Goal: Information Seeking & Learning: Find specific page/section

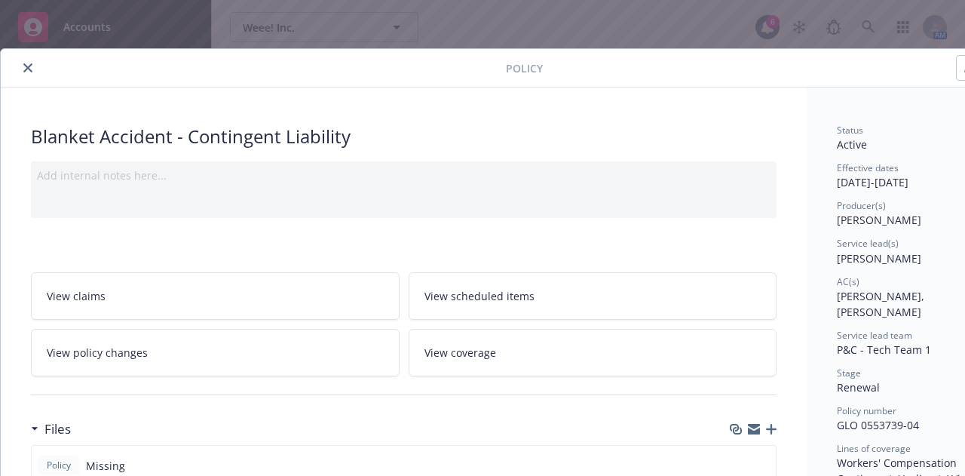
scroll to position [308, 0]
click at [26, 63] on icon "close" at bounding box center [27, 67] width 9 height 9
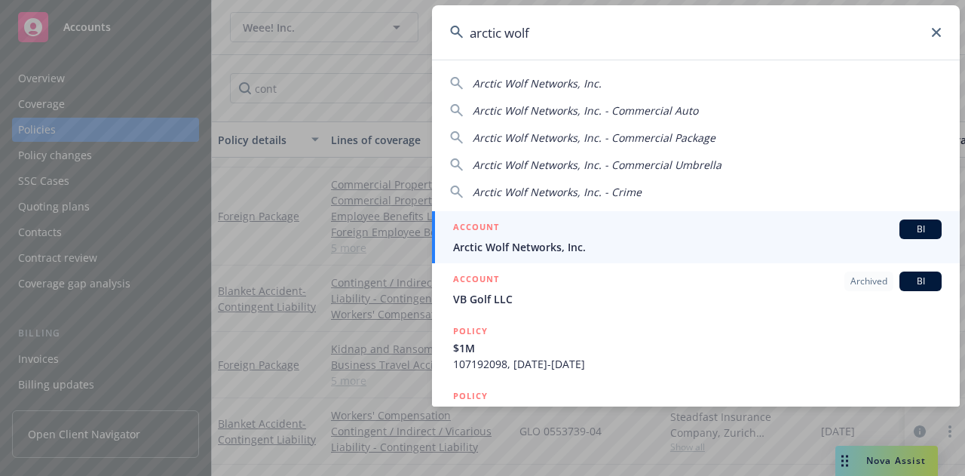
type input "arctic wolf"
click at [537, 251] on span "Arctic Wolf Networks, Inc." at bounding box center [697, 247] width 488 height 16
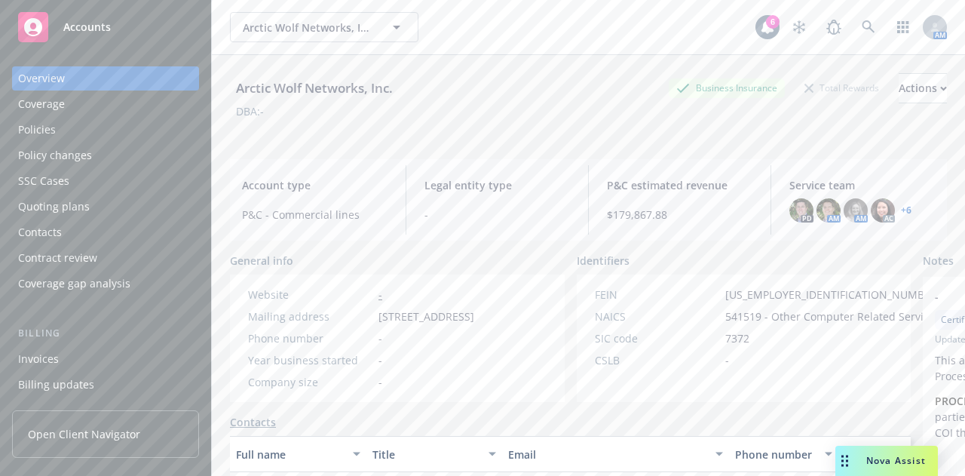
click at [109, 127] on div "Policies" at bounding box center [105, 130] width 175 height 24
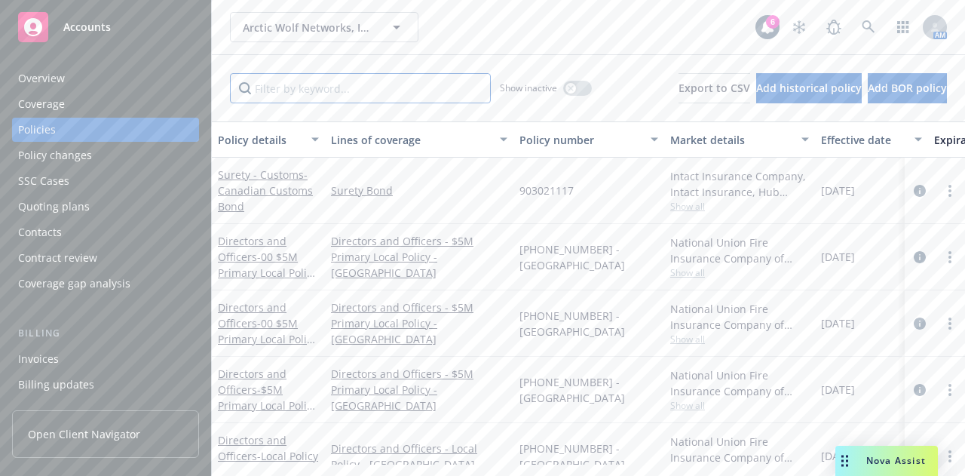
click at [298, 87] on input "Filter by keyword..." at bounding box center [360, 88] width 261 height 30
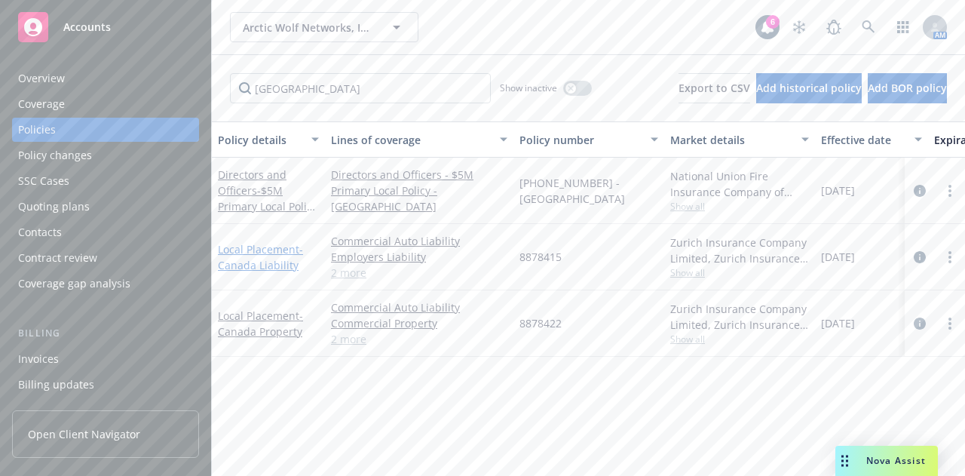
click at [264, 263] on span "- Canada Liability" at bounding box center [260, 257] width 85 height 30
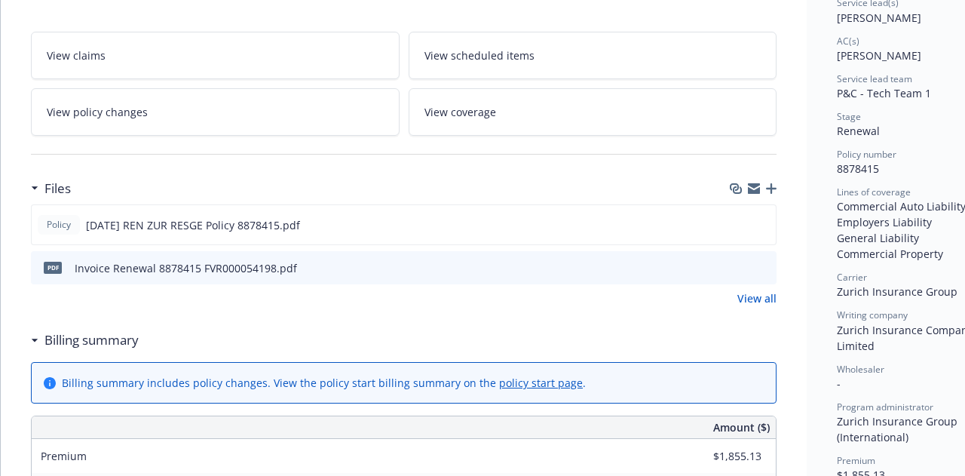
scroll to position [241, 0]
click at [767, 218] on icon "preview file" at bounding box center [761, 223] width 14 height 11
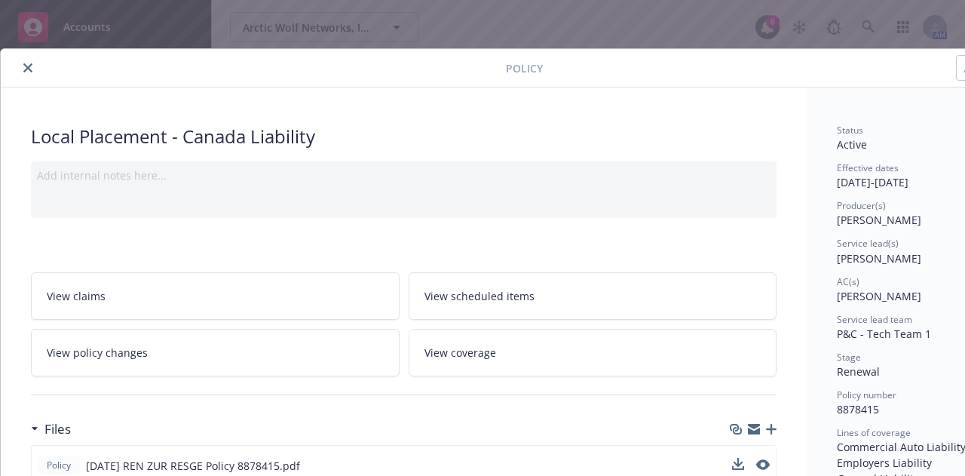
click at [22, 66] on button "close" at bounding box center [28, 68] width 18 height 18
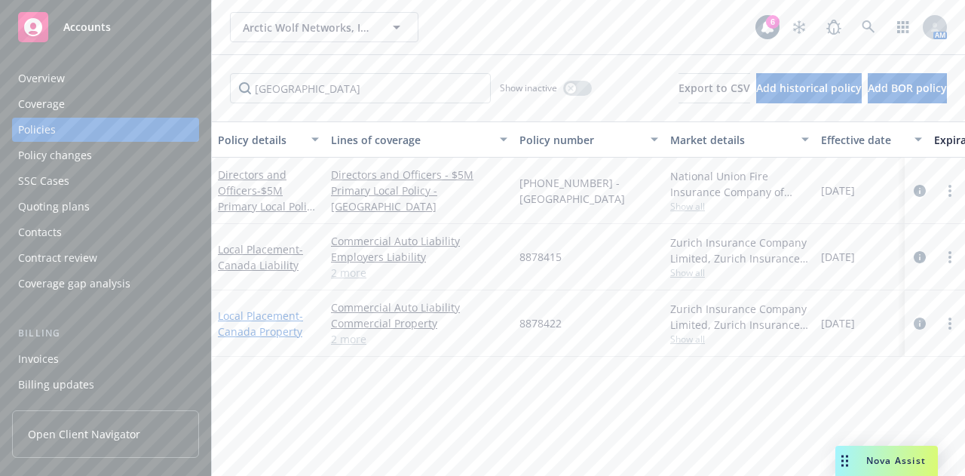
click at [262, 319] on link "Local Placement - [GEOGRAPHIC_DATA] Property" at bounding box center [260, 323] width 85 height 30
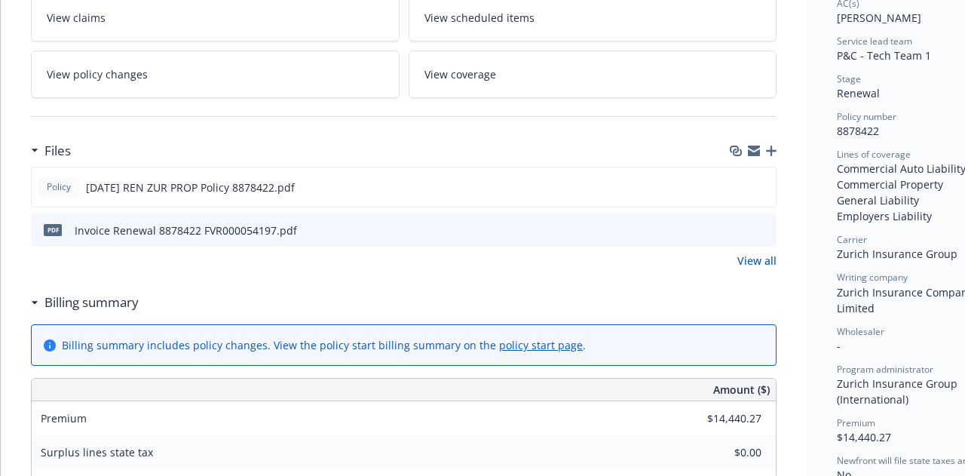
scroll to position [279, 0]
click at [761, 182] on icon "preview file" at bounding box center [761, 185] width 14 height 11
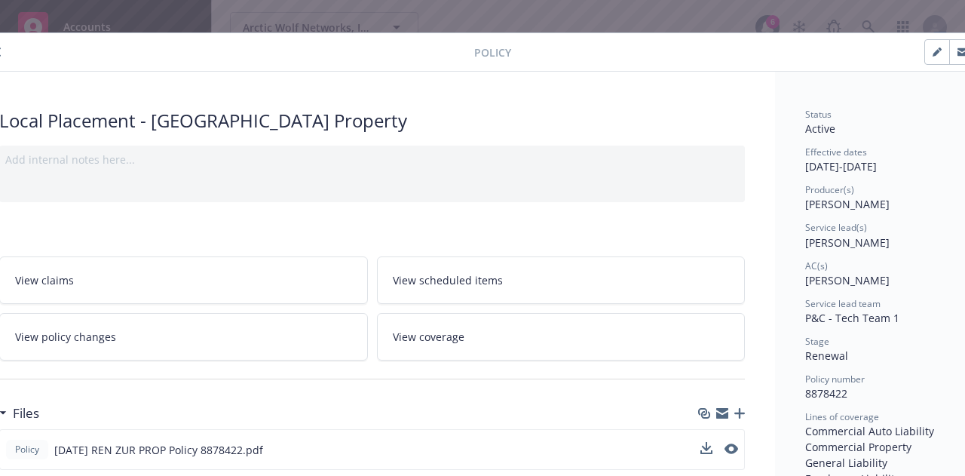
scroll to position [0, 0]
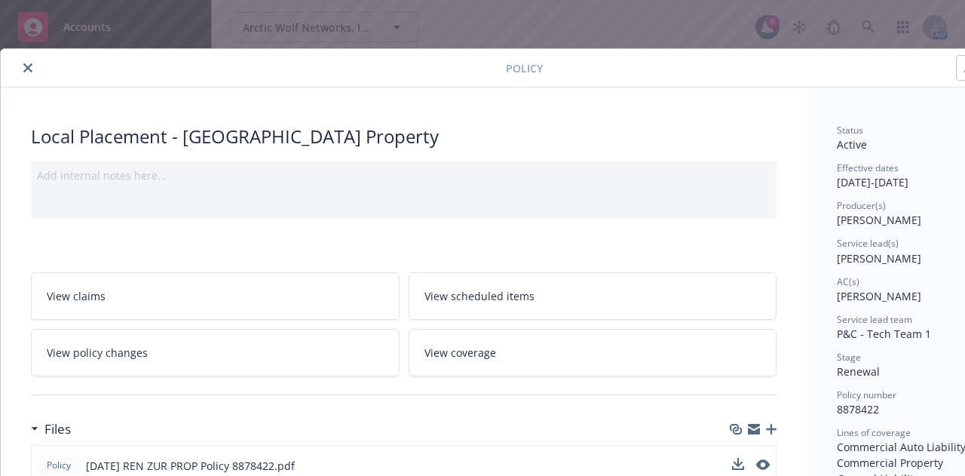
click at [28, 66] on icon "close" at bounding box center [27, 67] width 9 height 9
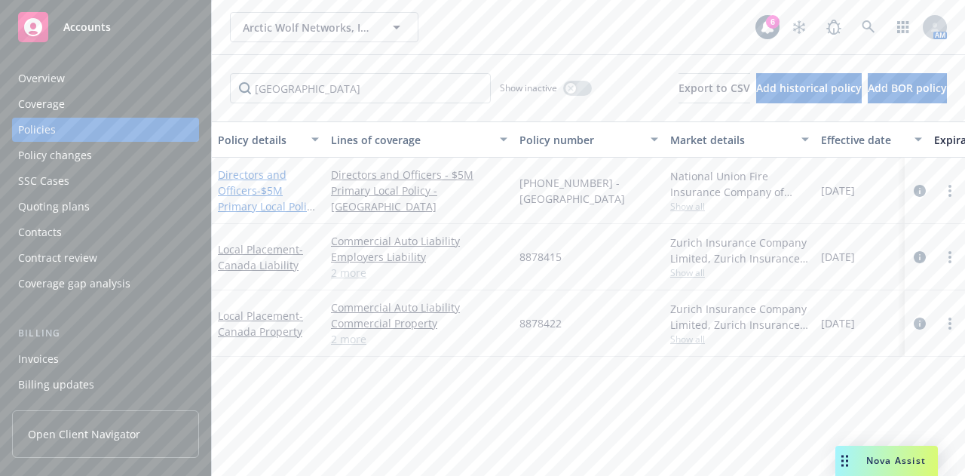
click at [270, 183] on span "- $5M Primary Local Policy - [GEOGRAPHIC_DATA]" at bounding box center [267, 222] width 99 height 78
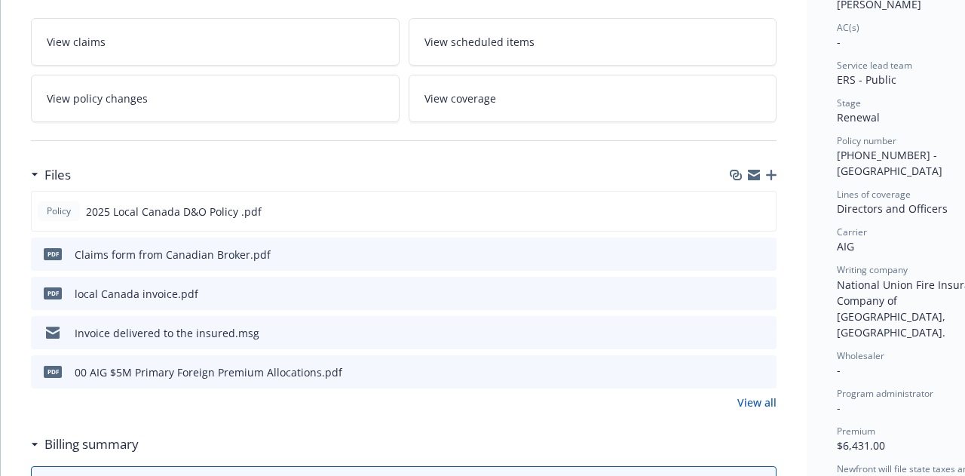
scroll to position [268, 0]
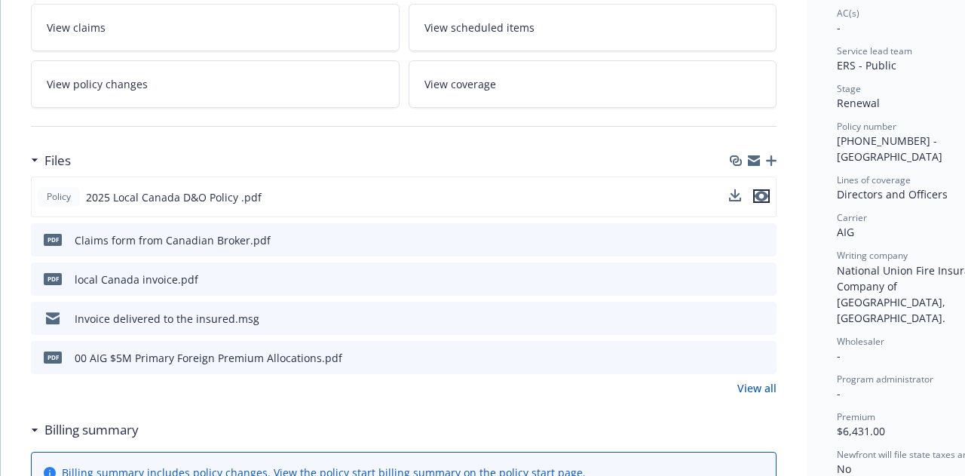
click at [767, 191] on icon "preview file" at bounding box center [761, 196] width 14 height 11
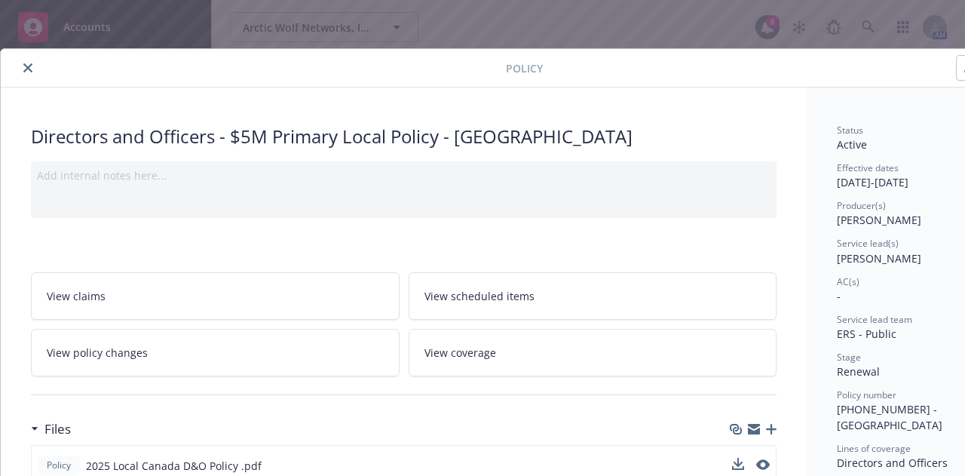
click at [26, 59] on button "close" at bounding box center [28, 68] width 18 height 18
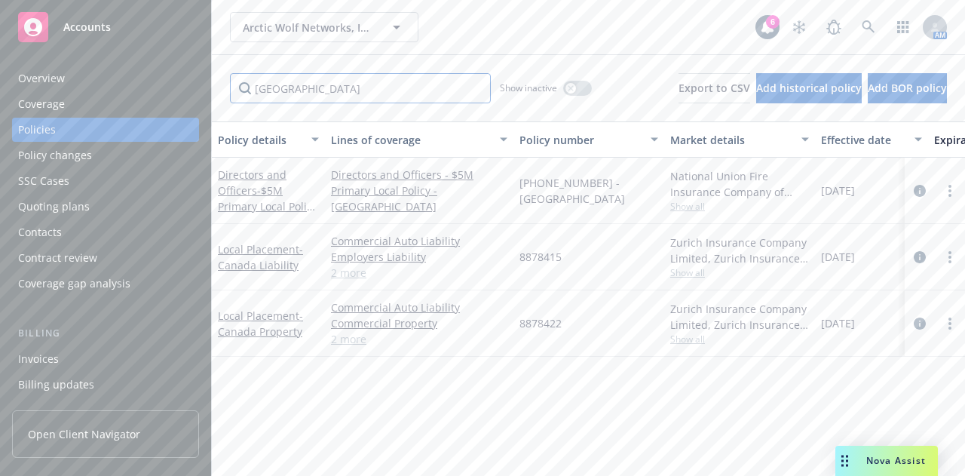
click at [300, 87] on input "[GEOGRAPHIC_DATA]" at bounding box center [360, 88] width 261 height 30
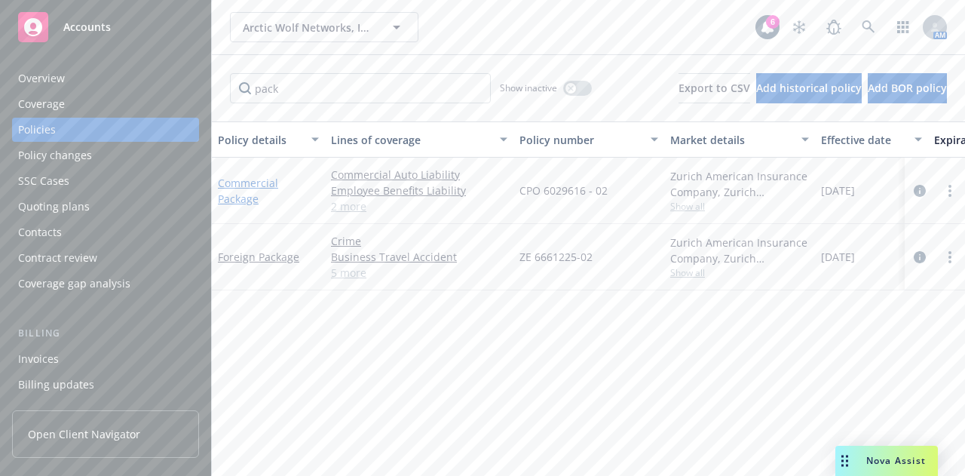
click at [237, 182] on link "Commercial Package" at bounding box center [248, 191] width 60 height 30
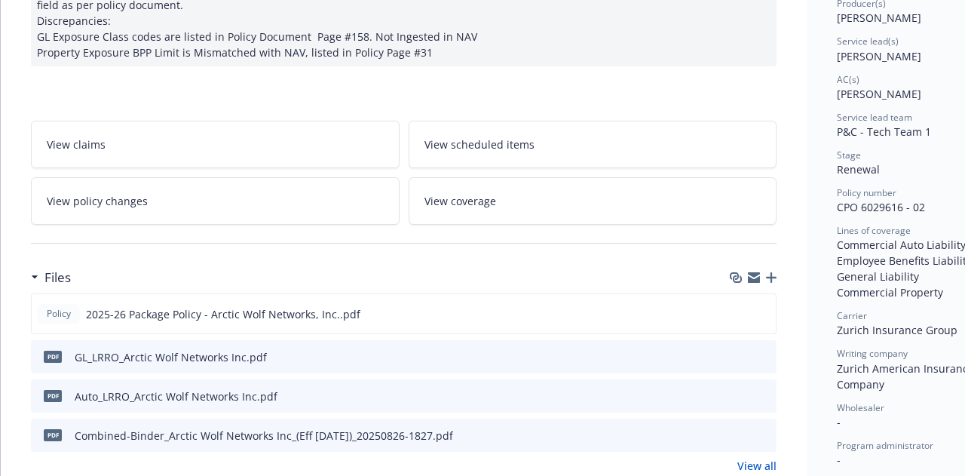
scroll to position [205, 0]
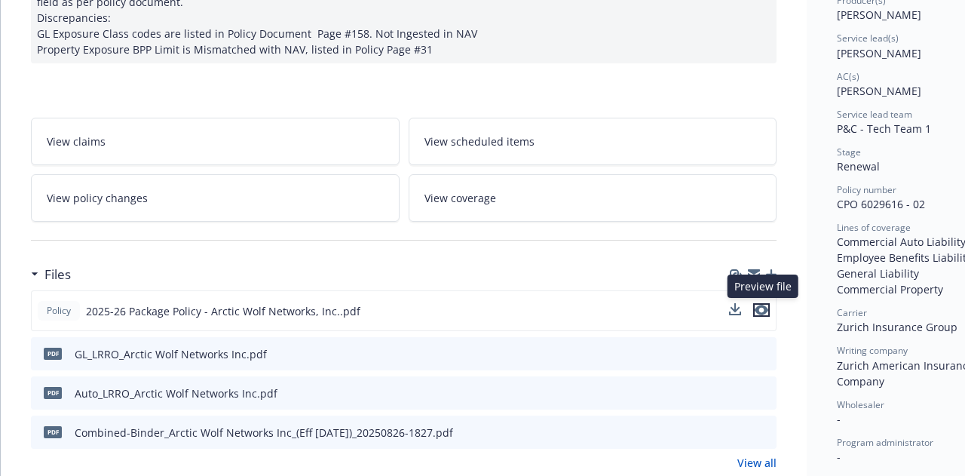
click at [765, 305] on icon "preview file" at bounding box center [761, 310] width 14 height 11
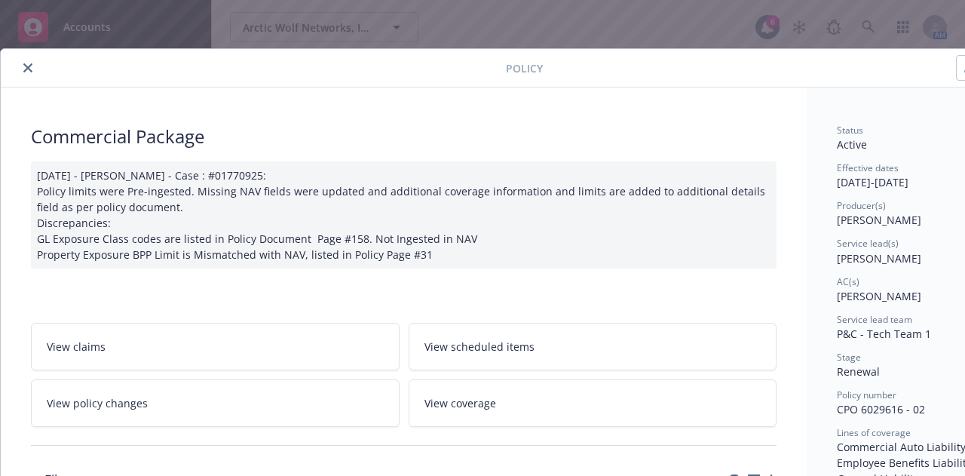
click at [26, 65] on icon "close" at bounding box center [27, 67] width 9 height 9
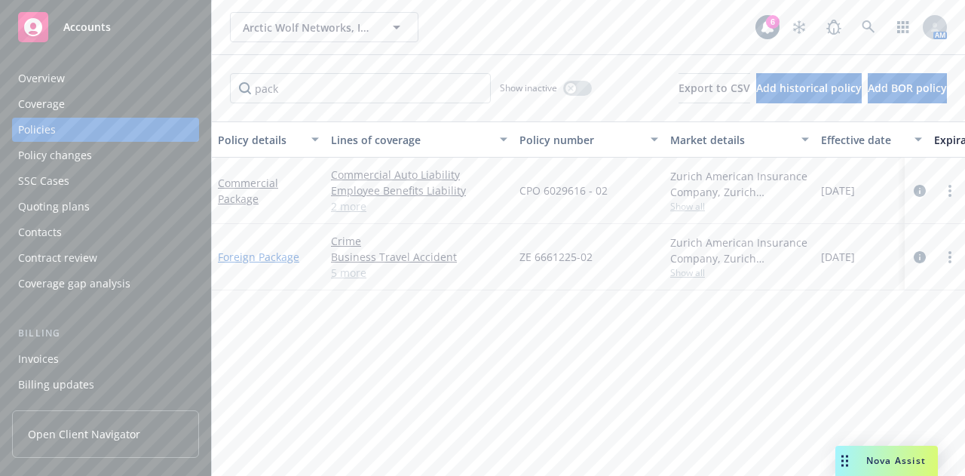
click at [255, 253] on link "Foreign Package" at bounding box center [258, 256] width 81 height 14
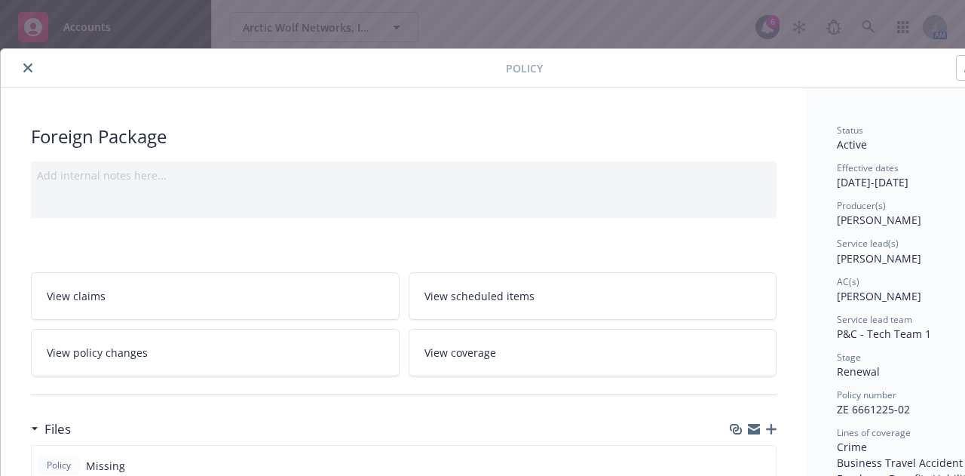
click at [25, 69] on icon "close" at bounding box center [27, 67] width 9 height 9
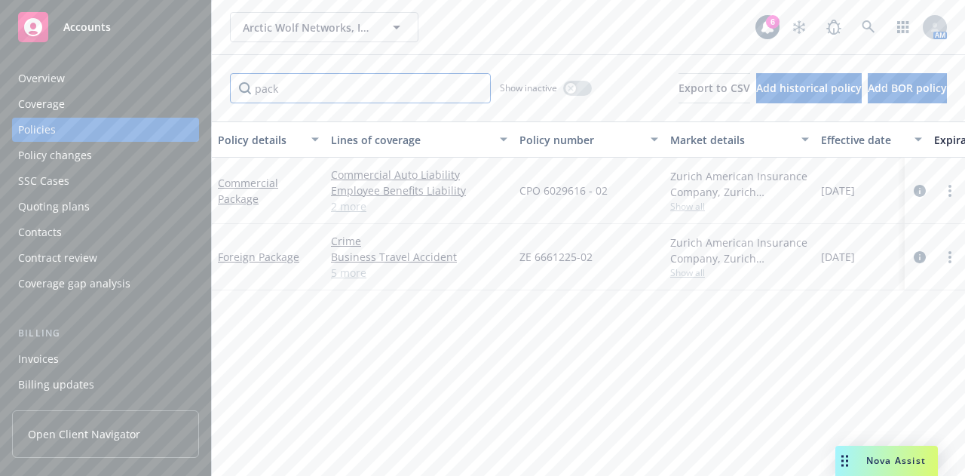
click at [268, 99] on input "pack" at bounding box center [360, 88] width 261 height 30
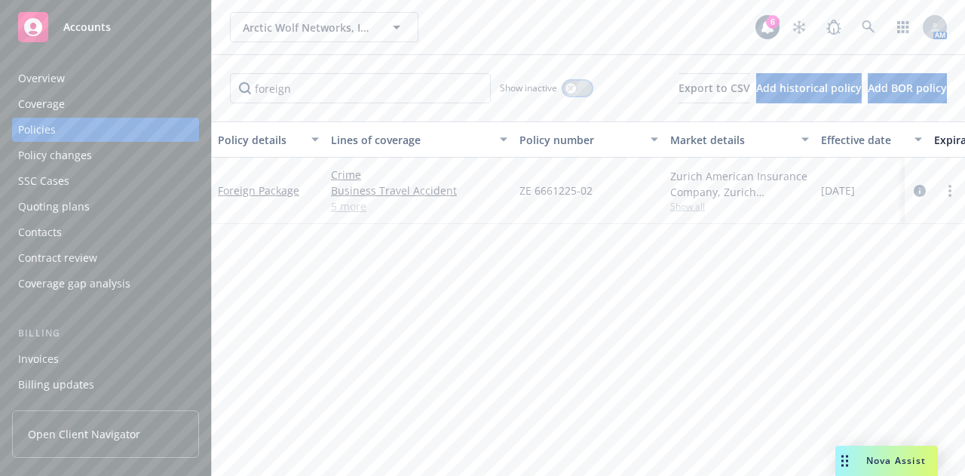
click at [563, 88] on button "button" at bounding box center [577, 88] width 29 height 15
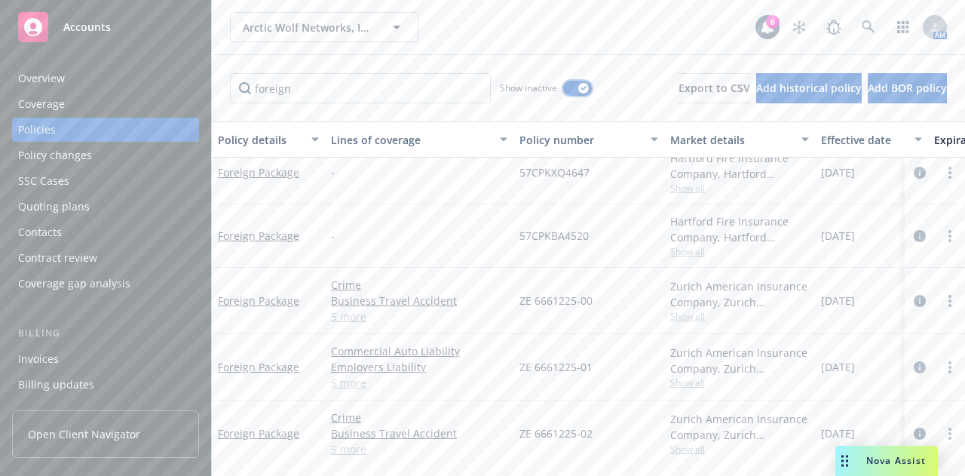
scroll to position [29, 0]
click at [257, 357] on link "Foreign Package" at bounding box center [258, 364] width 81 height 14
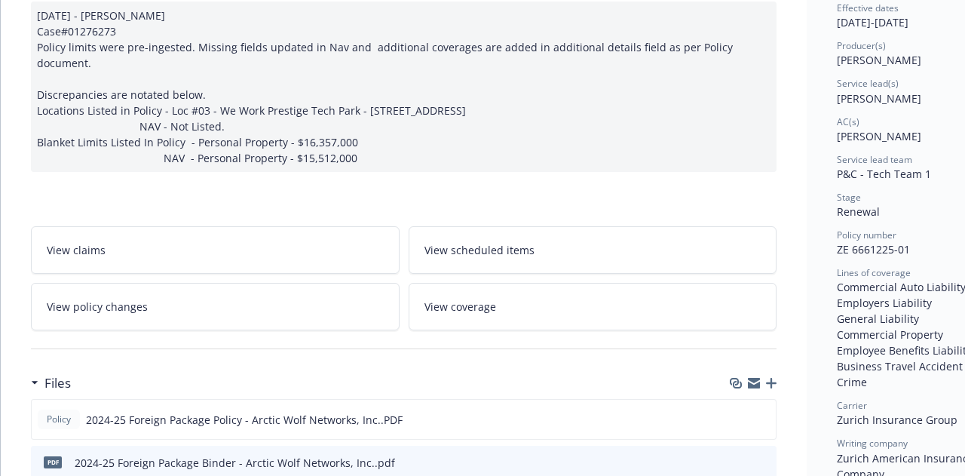
scroll to position [177, 0]
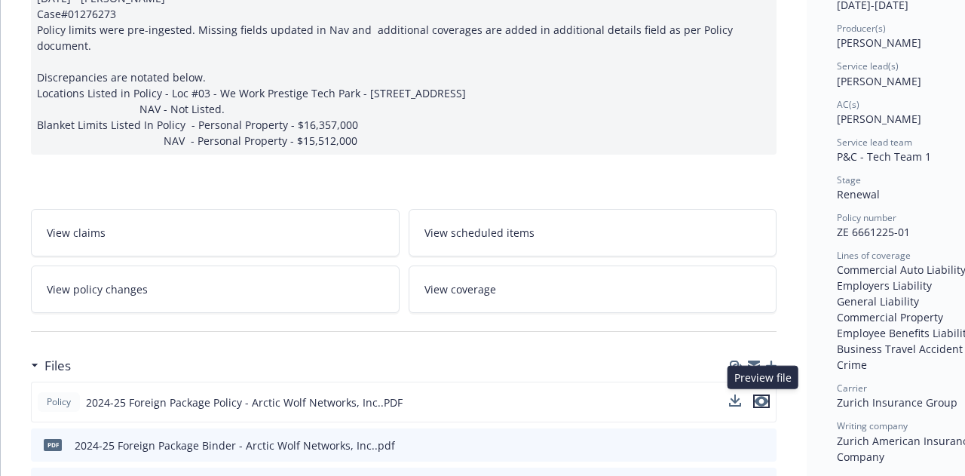
click at [765, 396] on icon "preview file" at bounding box center [761, 401] width 14 height 11
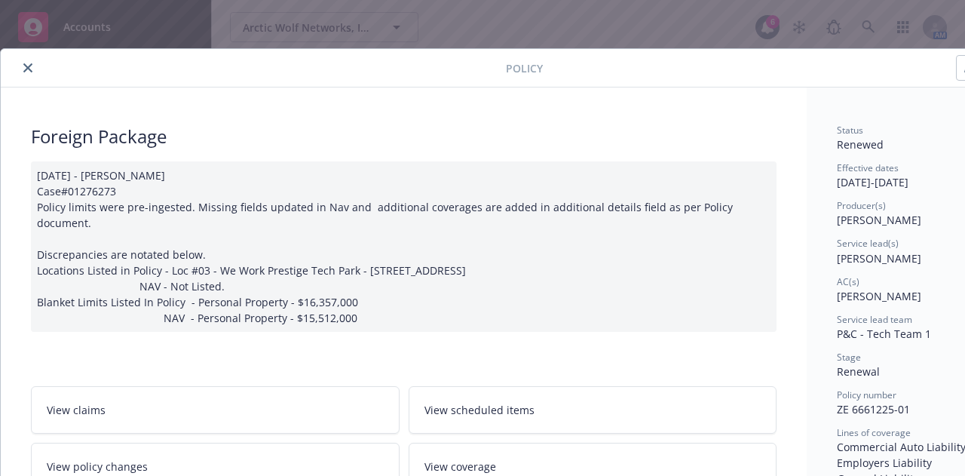
click at [26, 66] on icon "close" at bounding box center [27, 67] width 9 height 9
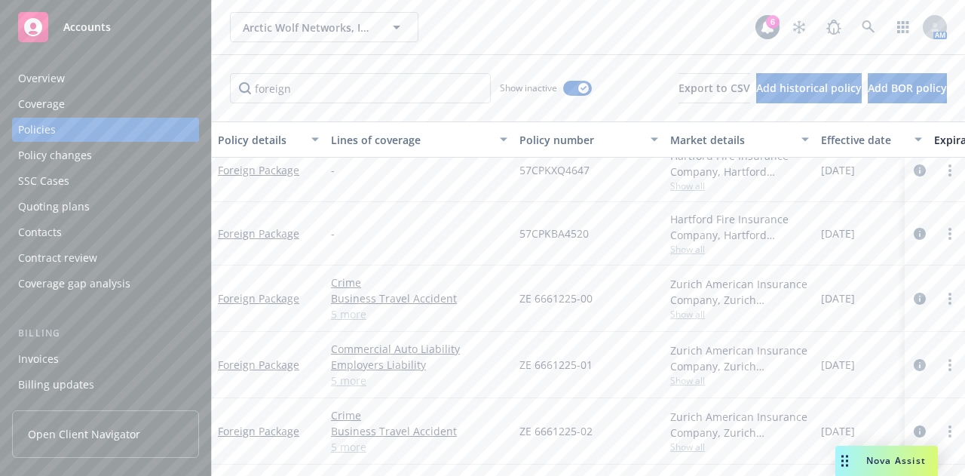
click at [128, 132] on div "Policies" at bounding box center [105, 130] width 175 height 24
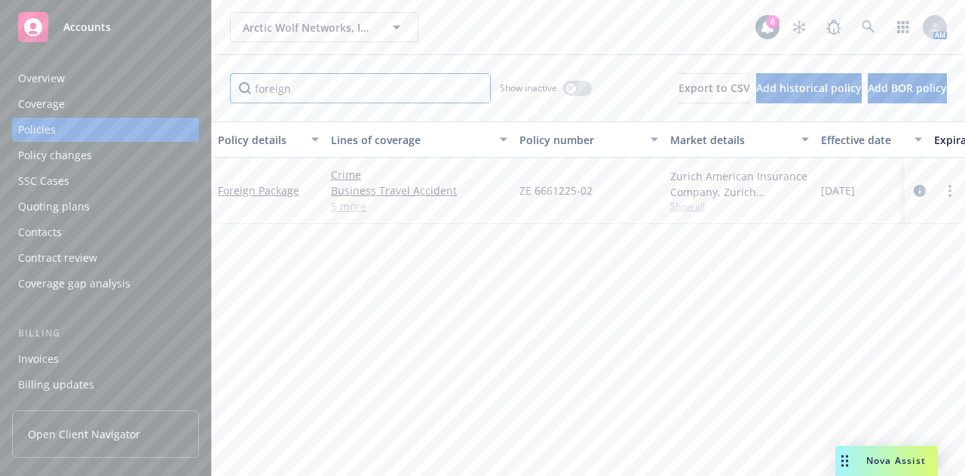
click at [402, 90] on input "foreign" at bounding box center [360, 88] width 261 height 30
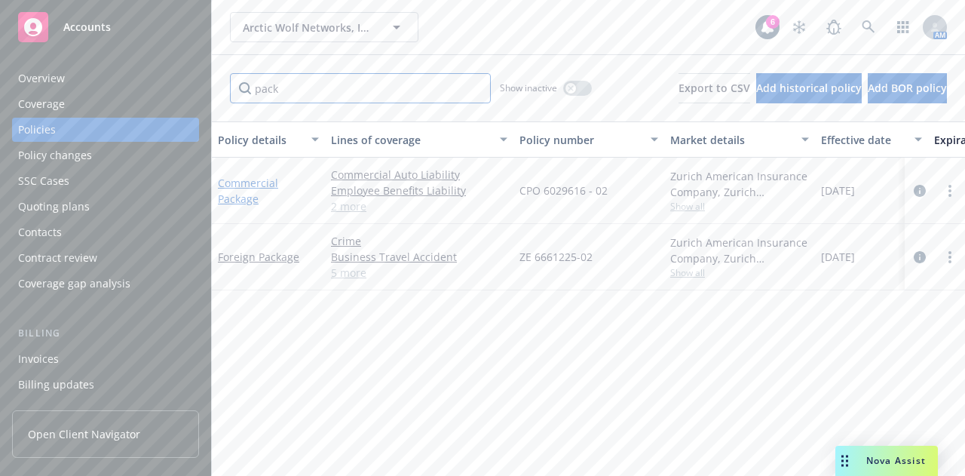
type input "pack"
click at [258, 182] on link "Commercial Package" at bounding box center [248, 191] width 60 height 30
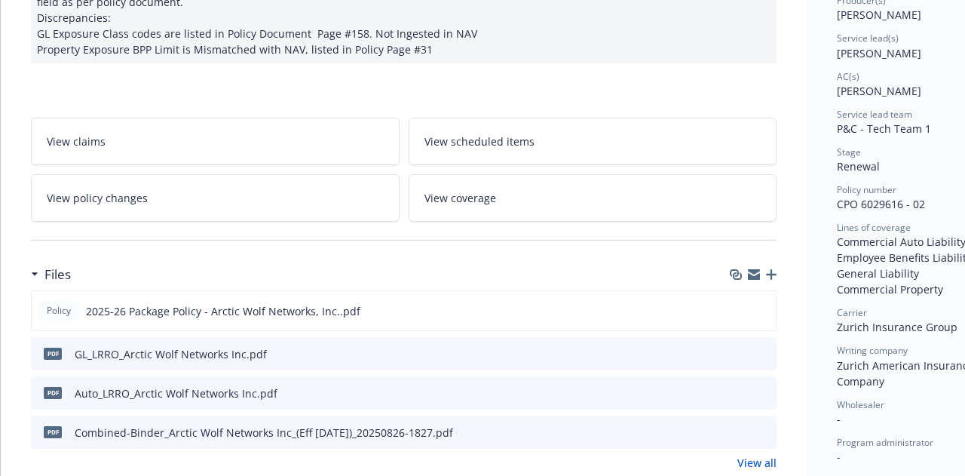
scroll to position [207, 0]
